Goal: Obtain resource: Obtain resource

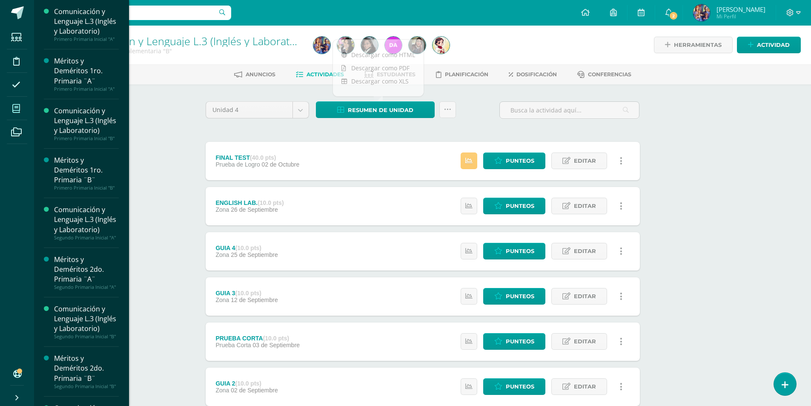
click at [18, 107] on icon at bounding box center [16, 108] width 8 height 9
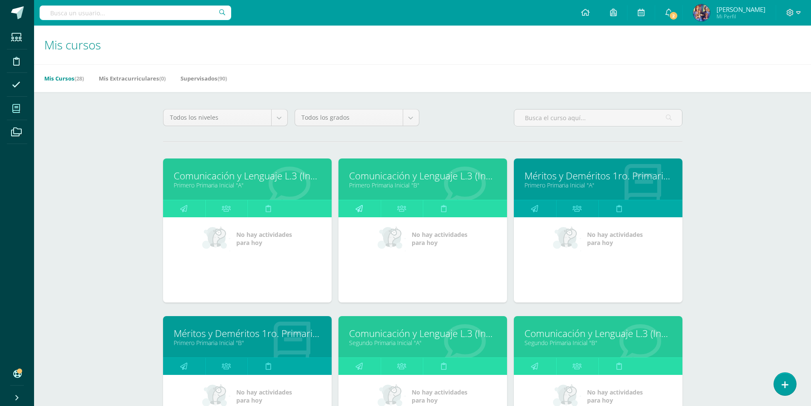
click at [375, 211] on link at bounding box center [360, 208] width 42 height 17
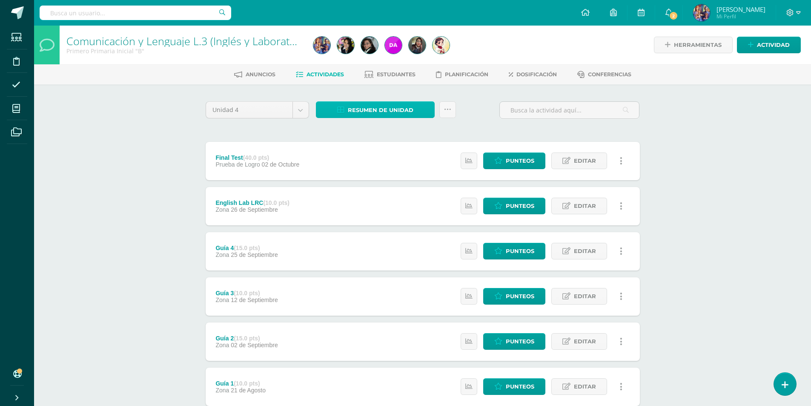
click at [385, 106] on span "Resumen de unidad" at bounding box center [381, 110] width 66 height 16
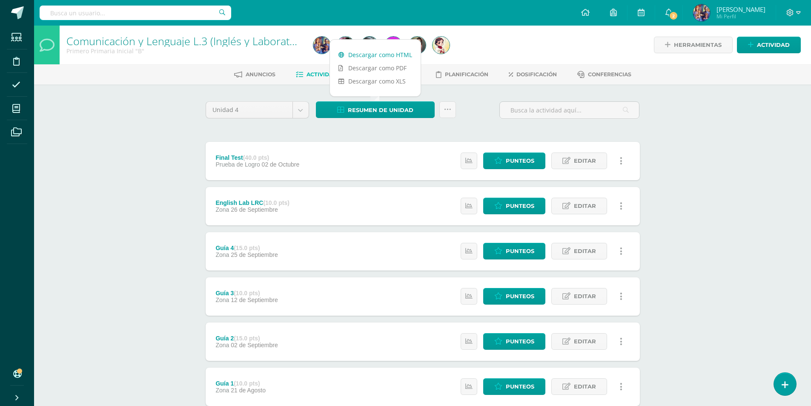
click at [385, 54] on link "Descargar como HTML" at bounding box center [375, 54] width 91 height 13
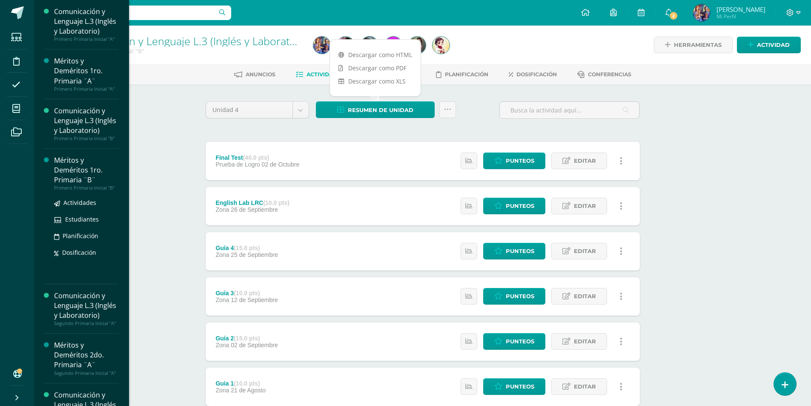
scroll to position [170, 0]
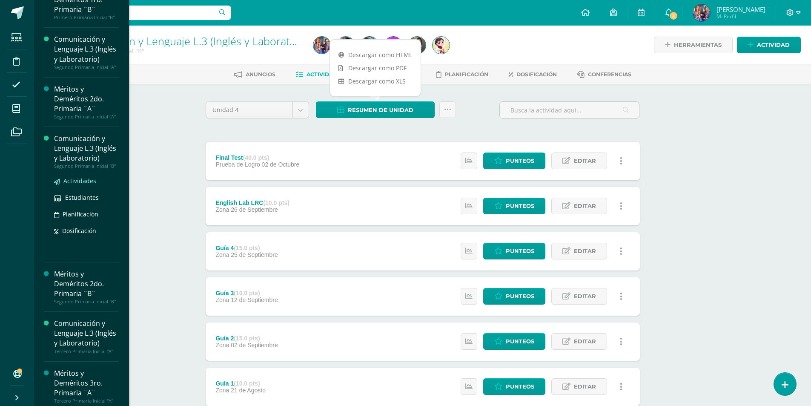
click at [80, 185] on span "Actividades" at bounding box center [79, 181] width 33 height 8
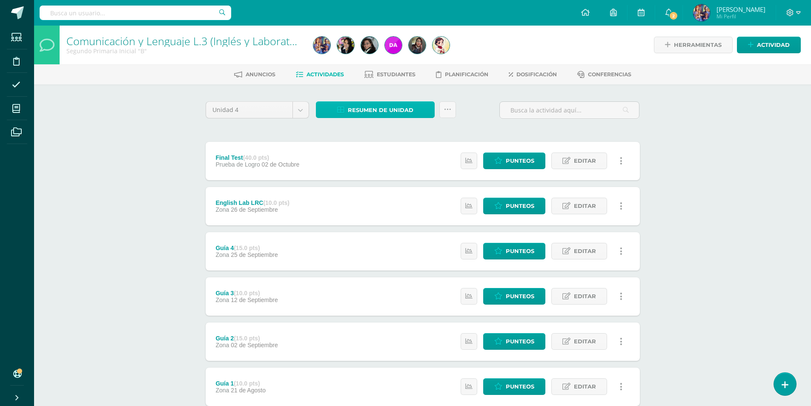
click at [375, 110] on span "Resumen de unidad" at bounding box center [381, 110] width 66 height 16
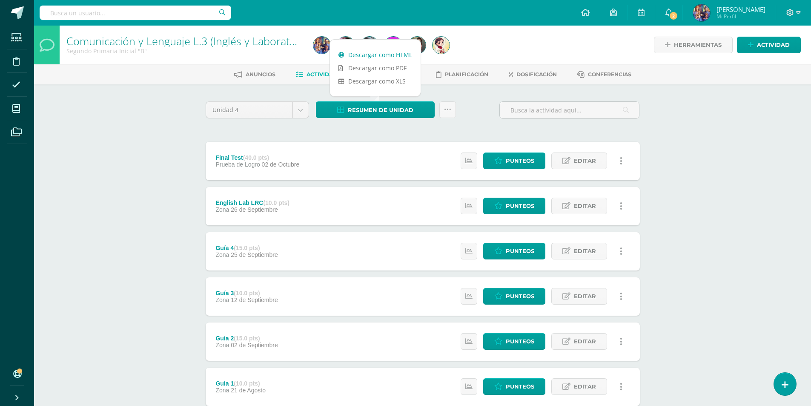
click at [379, 53] on link "Descargar como HTML" at bounding box center [375, 54] width 91 height 13
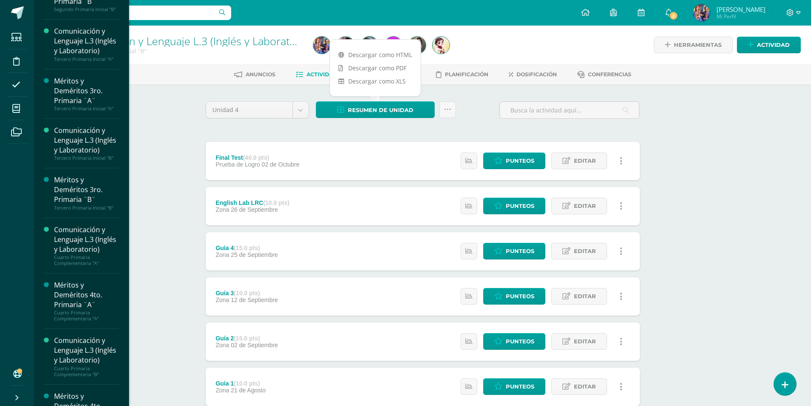
scroll to position [462, 0]
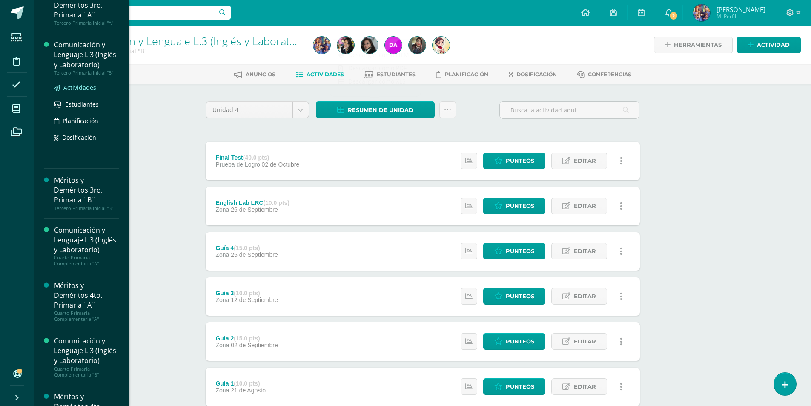
click at [88, 92] on span "Actividades" at bounding box center [79, 87] width 33 height 8
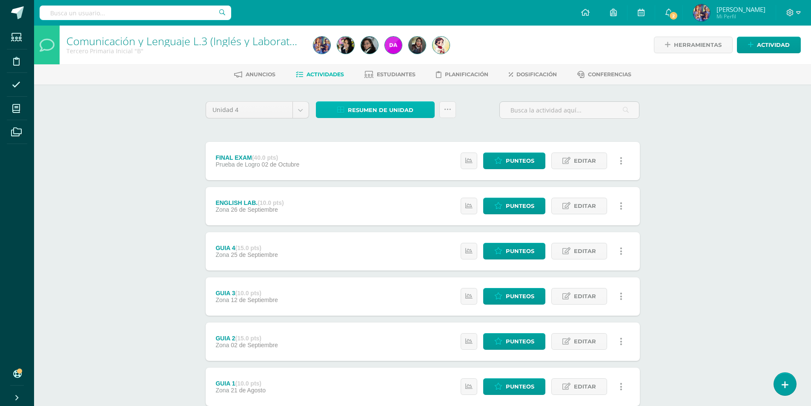
click at [347, 107] on link "Resumen de unidad" at bounding box center [375, 109] width 119 height 17
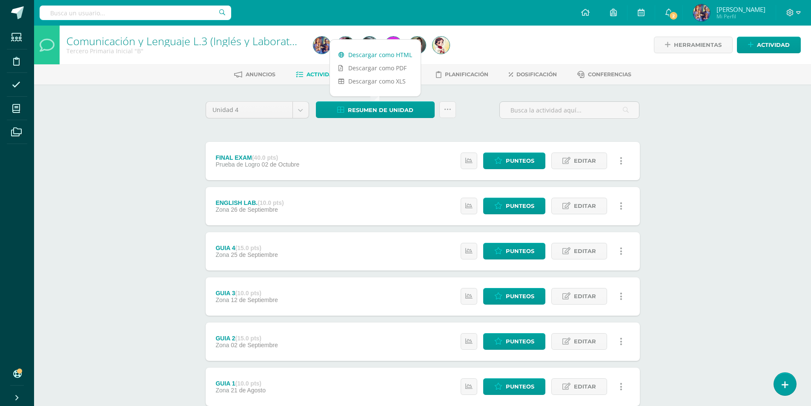
click at [368, 56] on link "Descargar como HTML" at bounding box center [375, 54] width 91 height 13
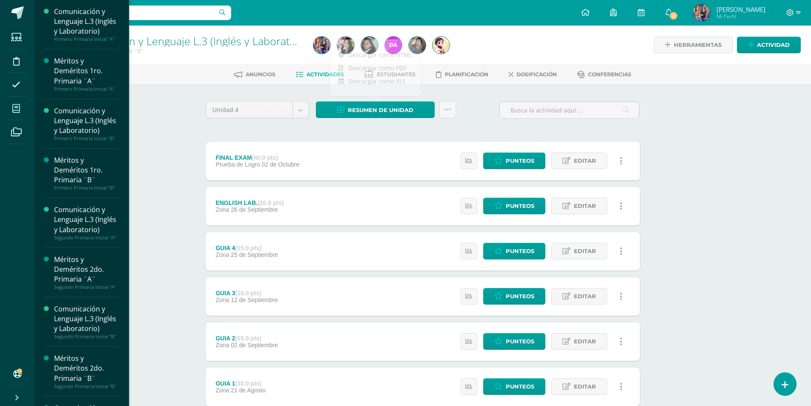
click at [15, 113] on span at bounding box center [16, 108] width 19 height 19
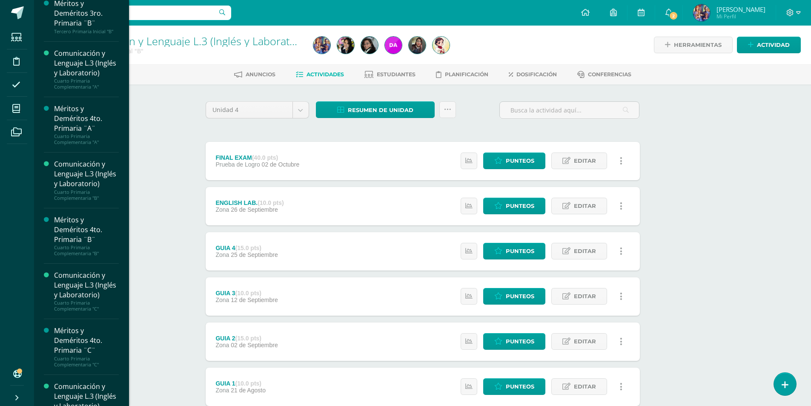
scroll to position [639, 0]
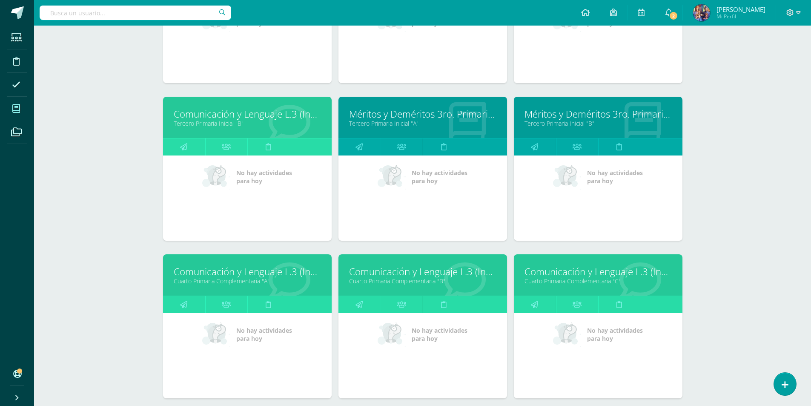
scroll to position [577, 0]
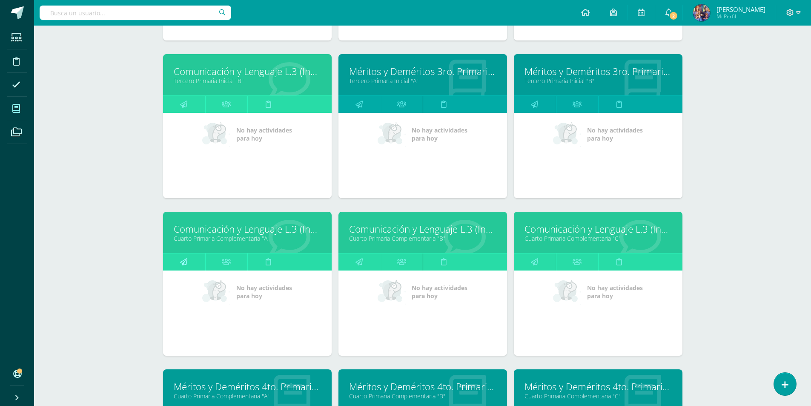
click at [178, 262] on link at bounding box center [184, 261] width 42 height 17
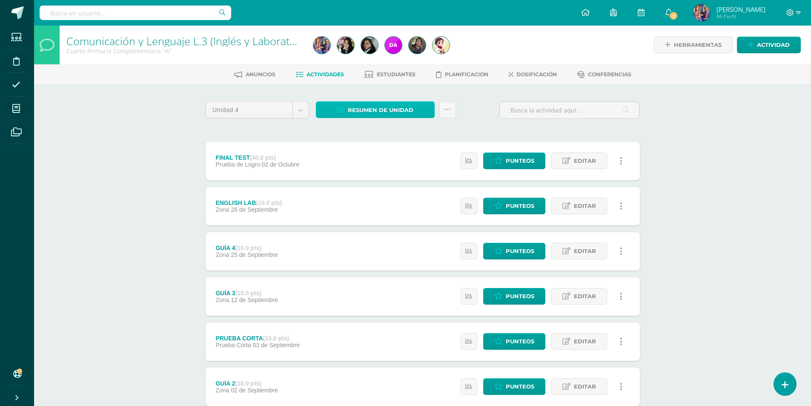
click at [362, 115] on span "Resumen de unidad" at bounding box center [381, 110] width 66 height 16
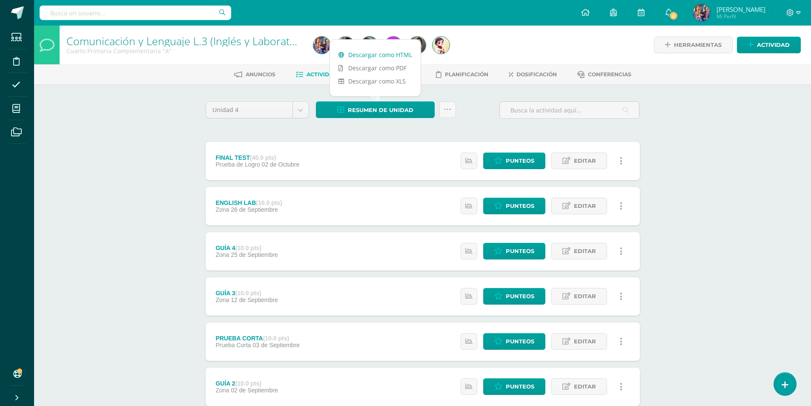
click at [383, 54] on link "Descargar como HTML" at bounding box center [375, 54] width 91 height 13
click at [515, 158] on span "Punteos" at bounding box center [520, 161] width 29 height 16
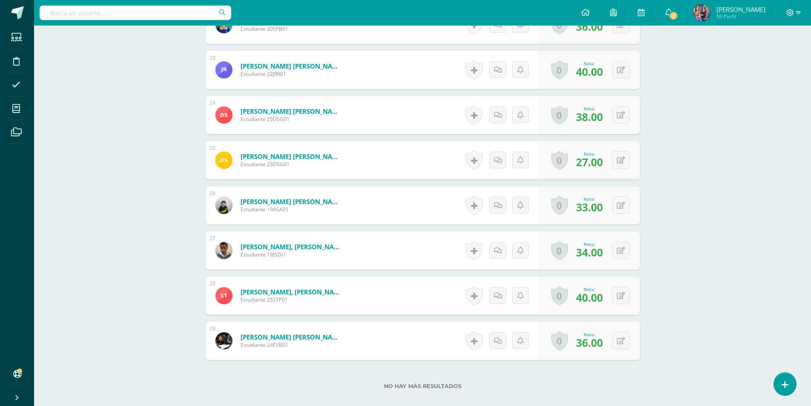
scroll to position [1290, 0]
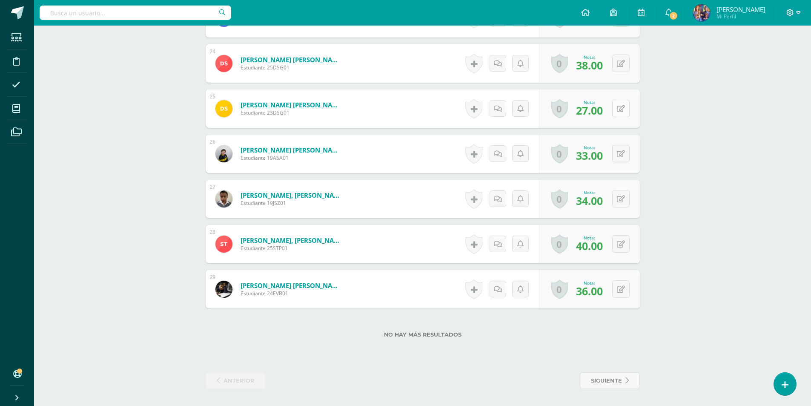
click at [625, 106] on button at bounding box center [621, 108] width 17 height 17
type input "30"
click at [626, 106] on button at bounding box center [621, 108] width 17 height 17
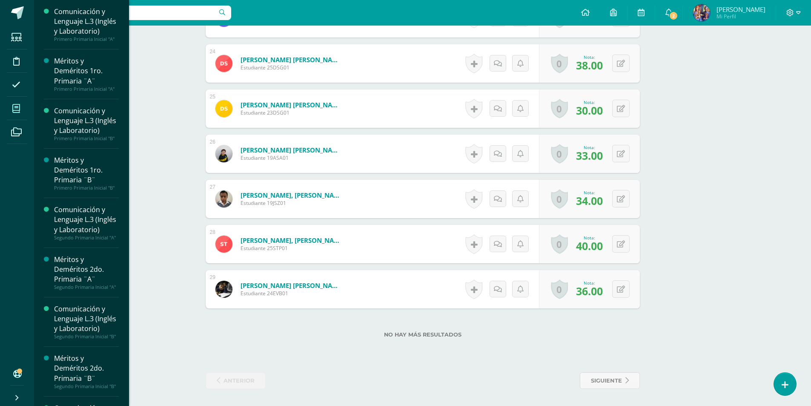
click at [15, 104] on icon at bounding box center [16, 108] width 8 height 9
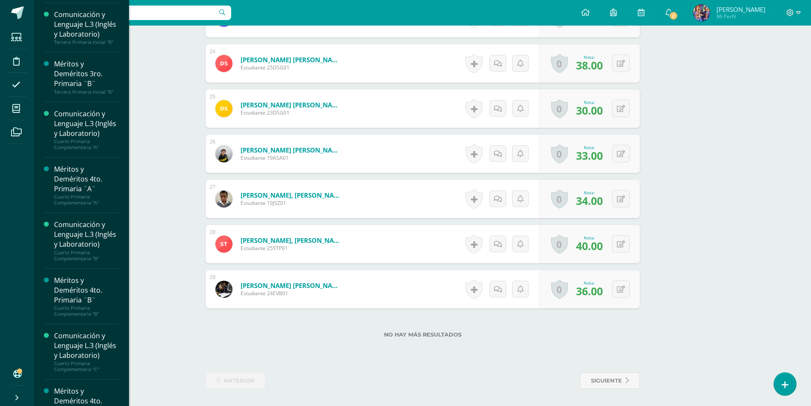
scroll to position [621, 0]
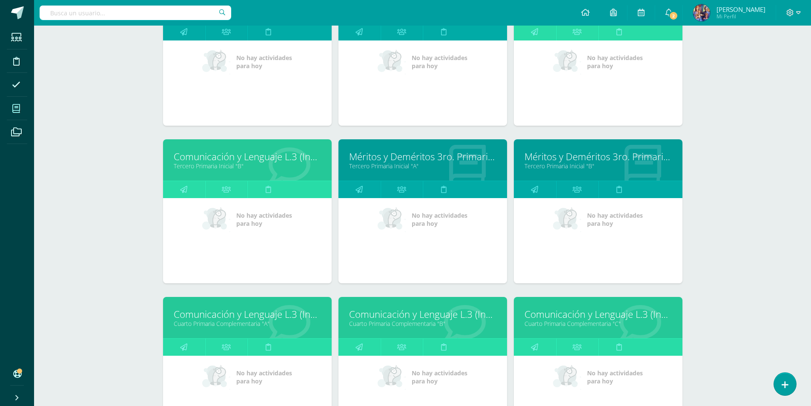
scroll to position [705, 0]
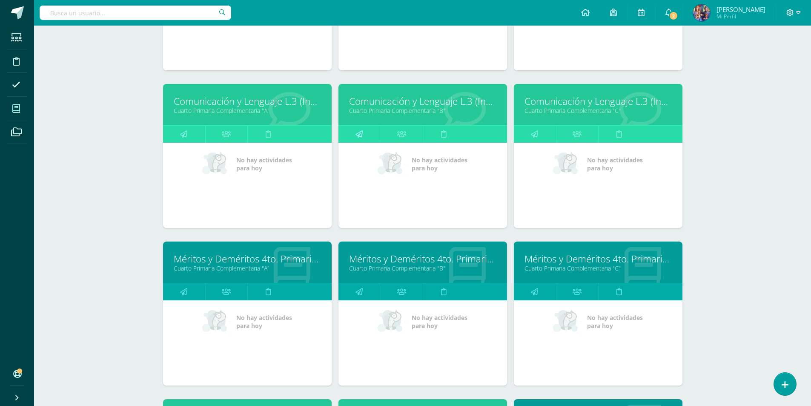
click at [360, 139] on icon at bounding box center [359, 134] width 7 height 17
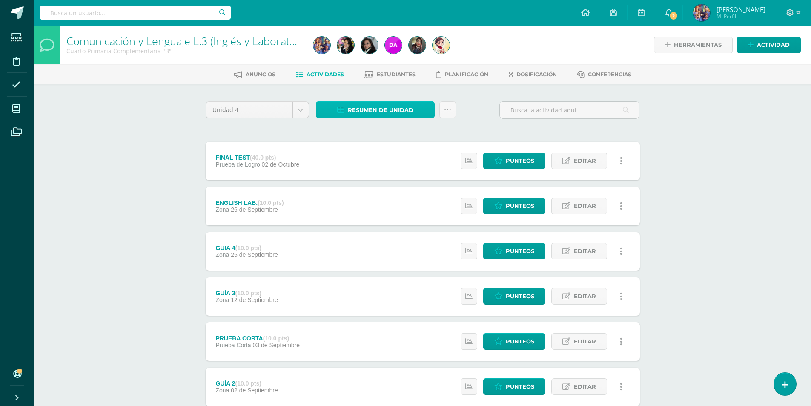
click at [375, 115] on span "Resumen de unidad" at bounding box center [381, 110] width 66 height 16
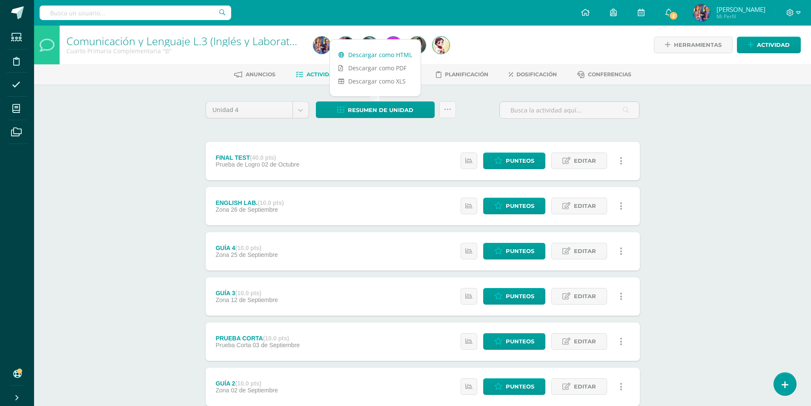
click at [371, 54] on link "Descargar como HTML" at bounding box center [375, 54] width 91 height 13
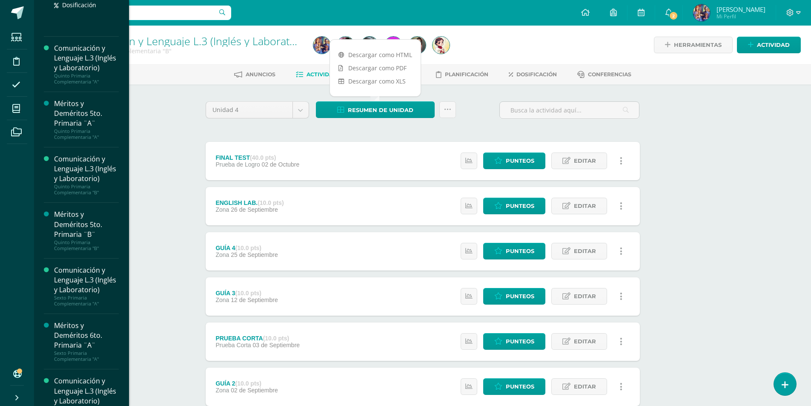
scroll to position [935, 0]
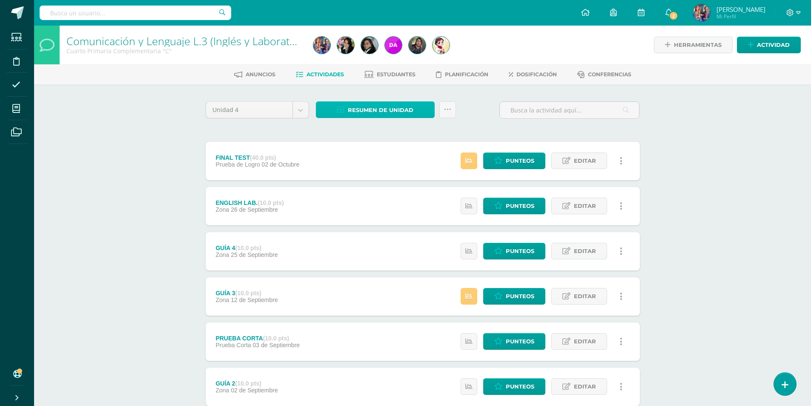
click at [362, 106] on span "Resumen de unidad" at bounding box center [381, 110] width 66 height 16
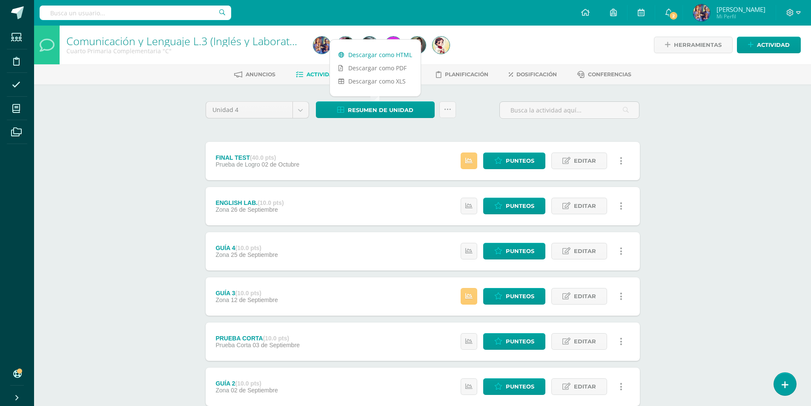
click at [373, 54] on link "Descargar como HTML" at bounding box center [375, 54] width 91 height 13
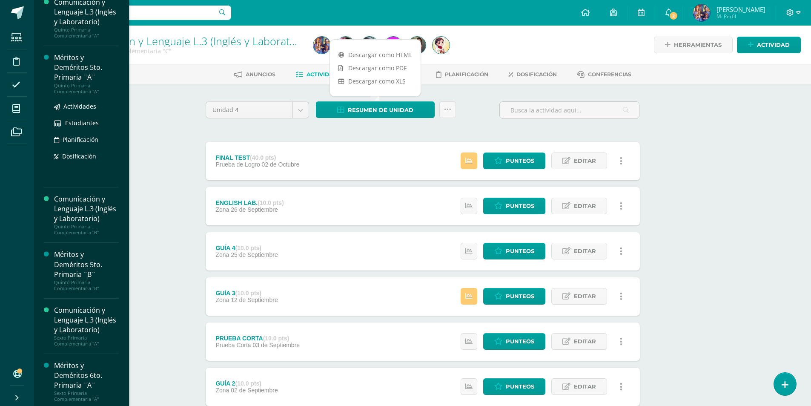
scroll to position [1150, 0]
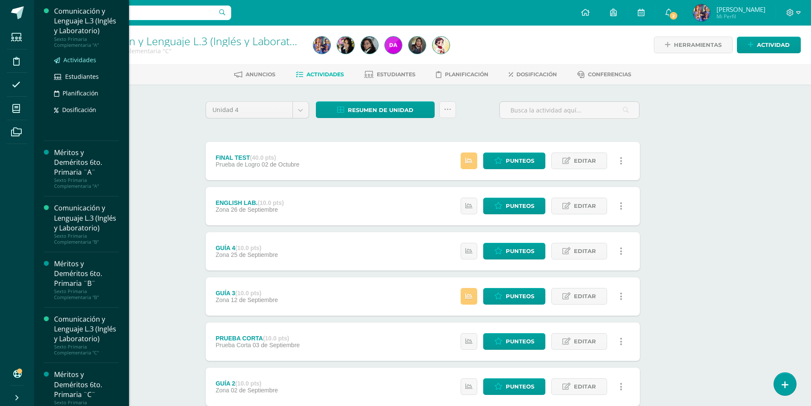
click at [76, 64] on span "Actividades" at bounding box center [79, 60] width 33 height 8
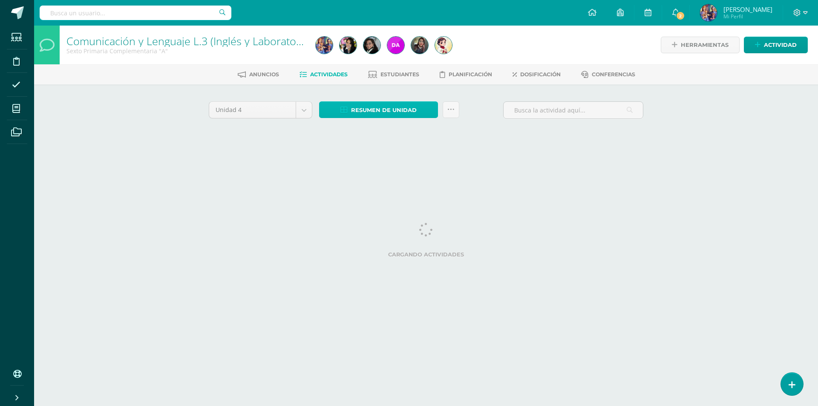
click at [380, 106] on span "Resumen de unidad" at bounding box center [384, 110] width 66 height 16
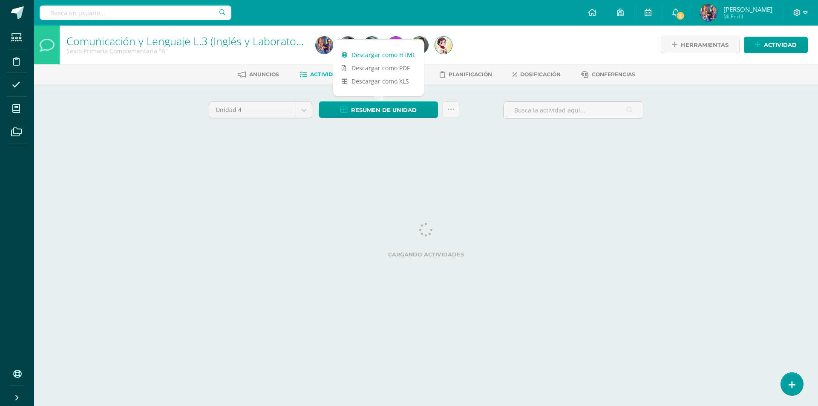
click at [375, 57] on link "Descargar como HTML" at bounding box center [378, 54] width 91 height 13
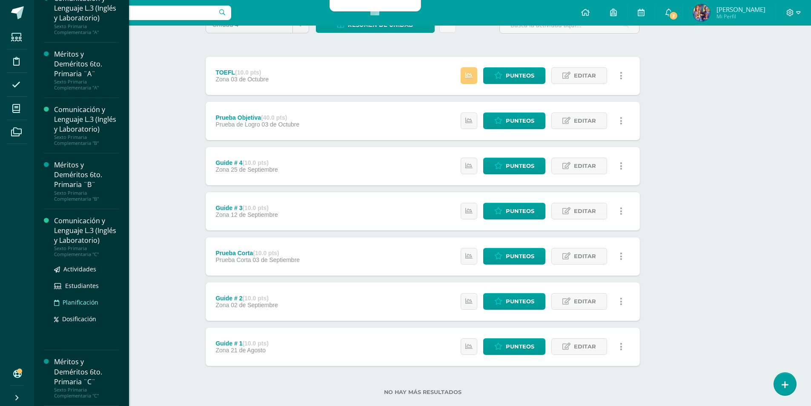
scroll to position [102, 0]
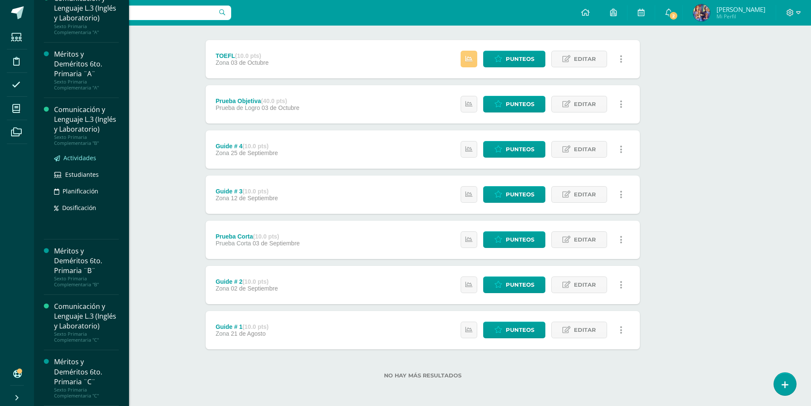
click at [78, 154] on span "Actividades" at bounding box center [79, 158] width 33 height 8
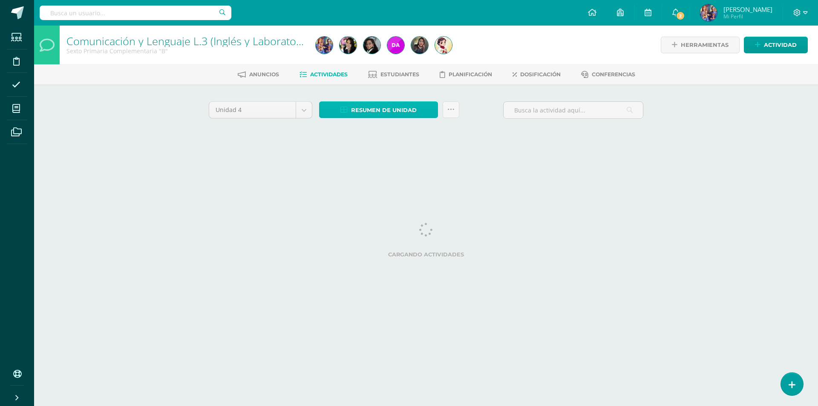
click at [380, 103] on span "Resumen de unidad" at bounding box center [384, 110] width 66 height 16
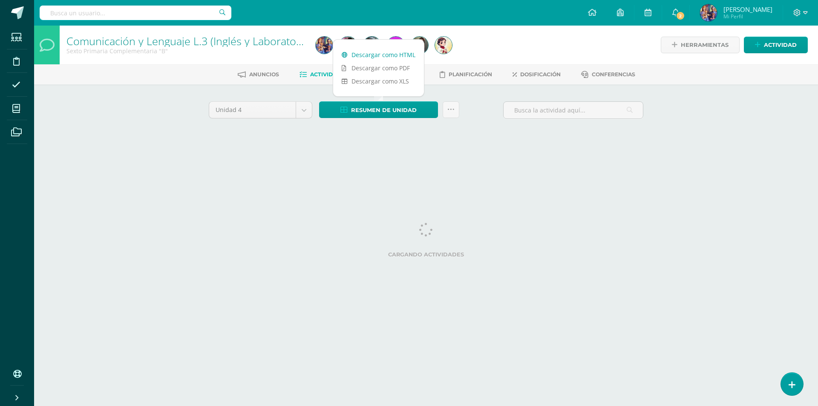
click at [365, 51] on link "Descargar como HTML" at bounding box center [378, 54] width 91 height 13
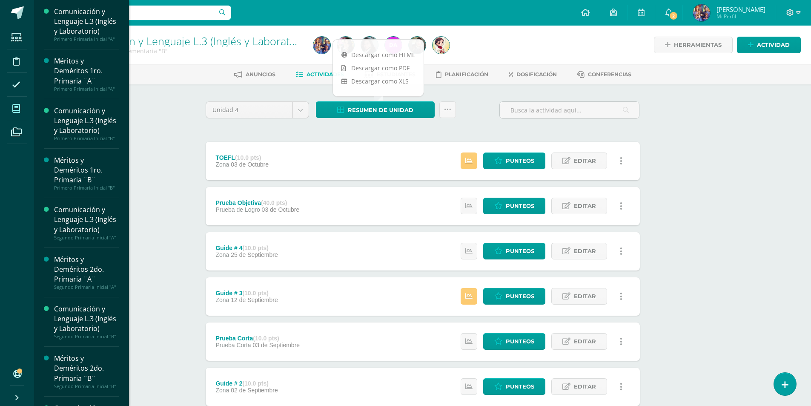
click at [17, 100] on span at bounding box center [16, 108] width 19 height 19
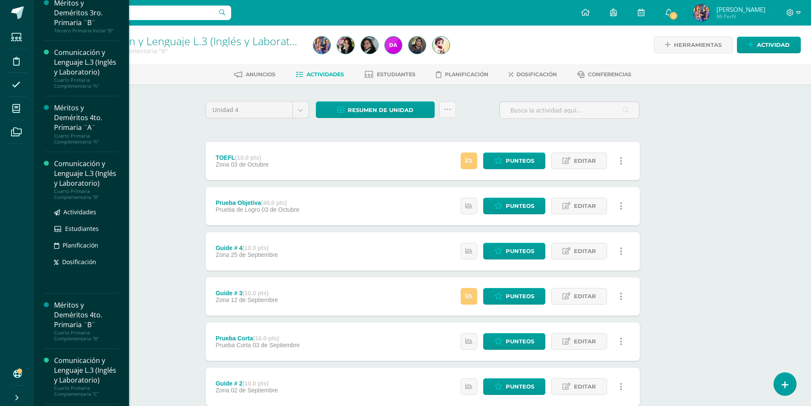
scroll to position [767, 0]
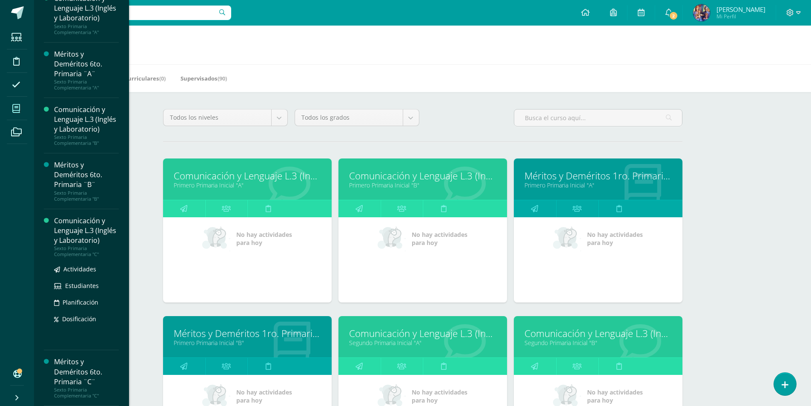
scroll to position [43, 0]
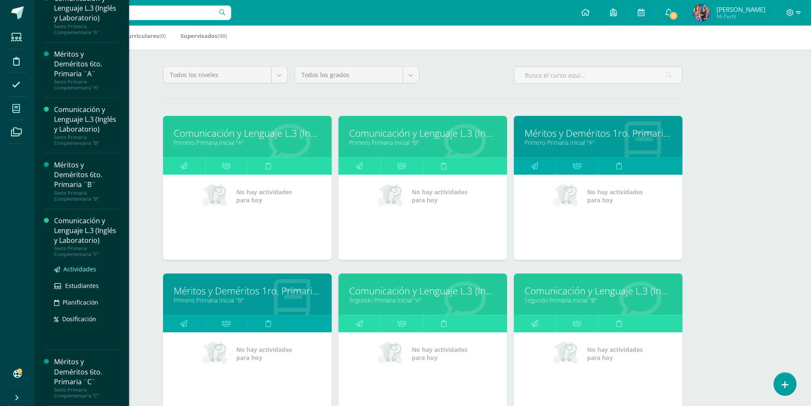
click at [81, 269] on span "Actividades" at bounding box center [79, 269] width 33 height 8
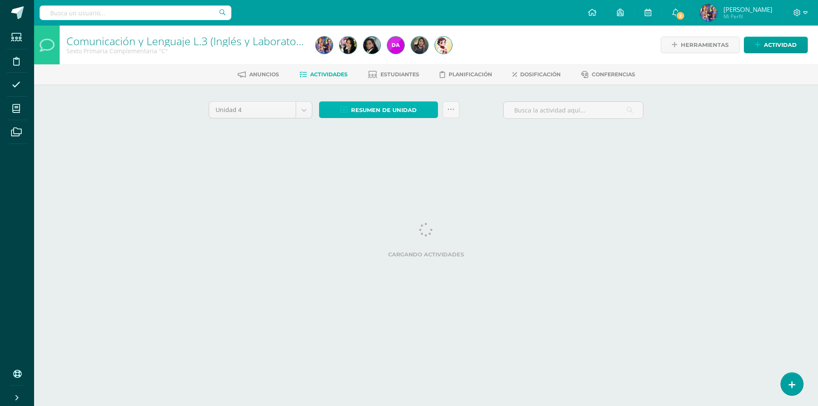
click at [386, 110] on span "Resumen de unidad" at bounding box center [384, 110] width 66 height 16
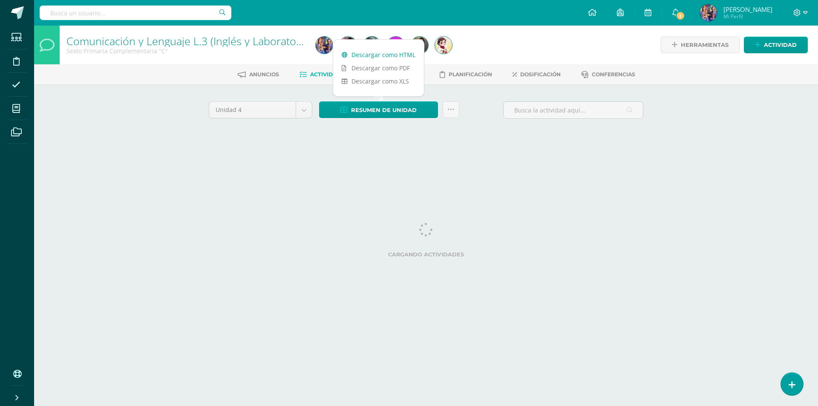
click at [400, 58] on link "Descargar como HTML" at bounding box center [378, 54] width 91 height 13
